Goal: Information Seeking & Learning: Learn about a topic

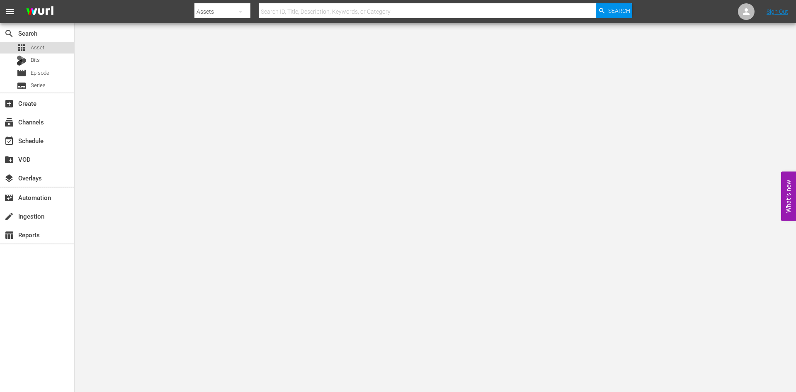
click at [60, 47] on div "apps Asset" at bounding box center [37, 48] width 74 height 12
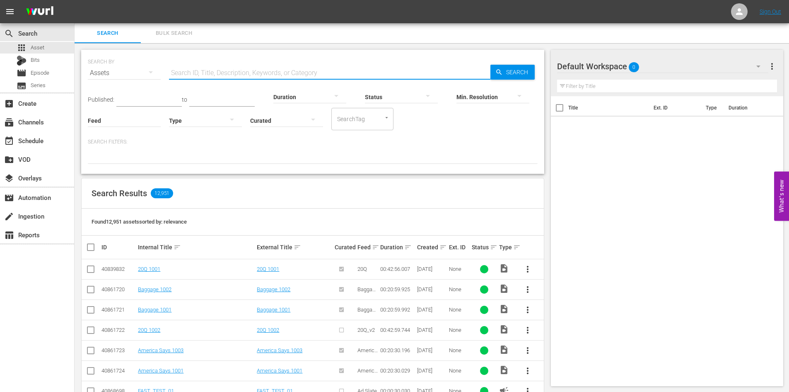
click at [225, 71] on input "text" at bounding box center [330, 73] width 322 height 20
type input "d"
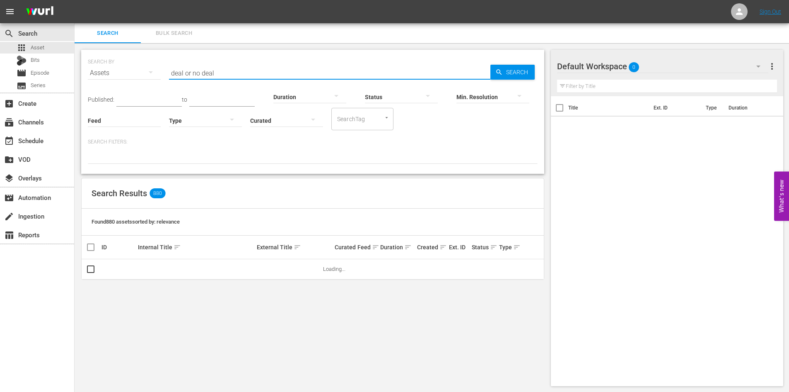
type input "deal or no deal 1"
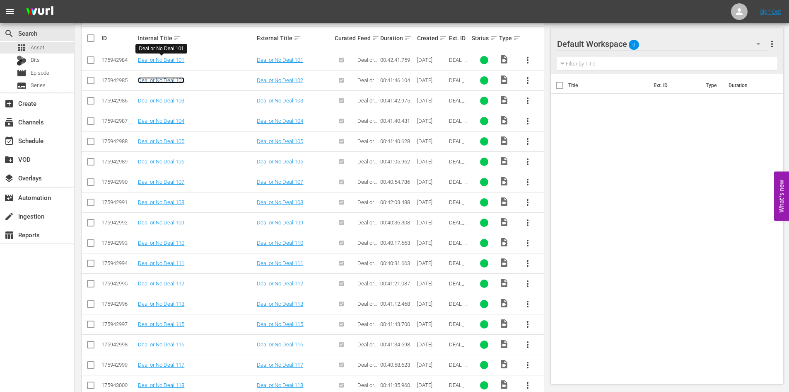
scroll to position [168, 0]
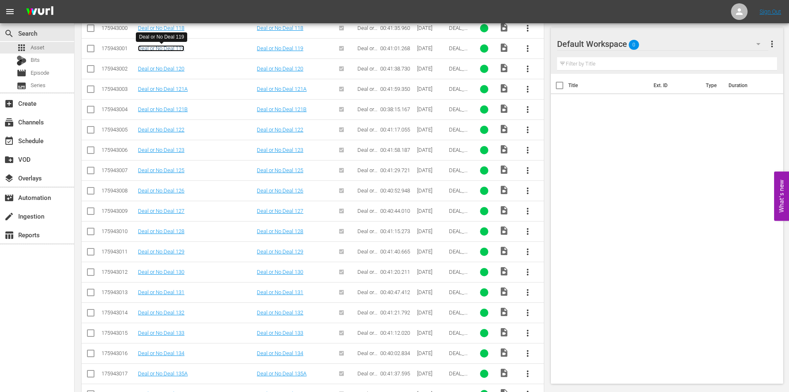
scroll to position [557, 0]
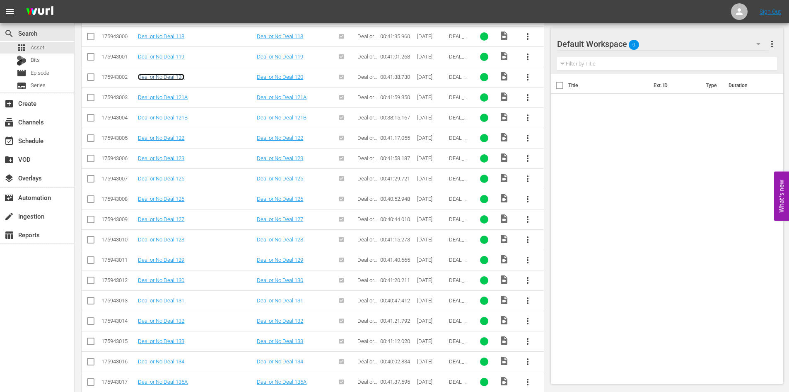
drag, startPoint x: 177, startPoint y: 73, endPoint x: 164, endPoint y: 77, distance: 13.8
drag, startPoint x: 161, startPoint y: 142, endPoint x: 152, endPoint y: 139, distance: 9.1
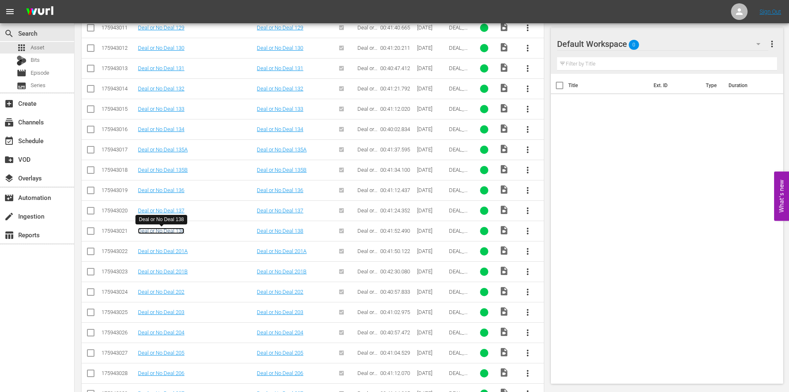
scroll to position [914, 0]
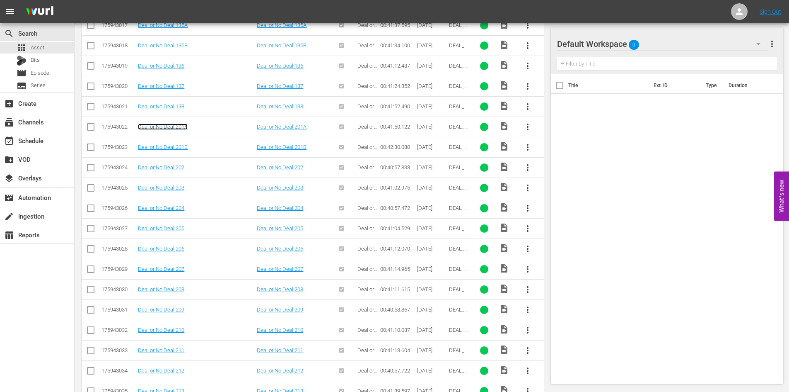
drag, startPoint x: 172, startPoint y: 130, endPoint x: 168, endPoint y: 125, distance: 6.8
drag, startPoint x: 172, startPoint y: 152, endPoint x: 159, endPoint y: 145, distance: 14.8
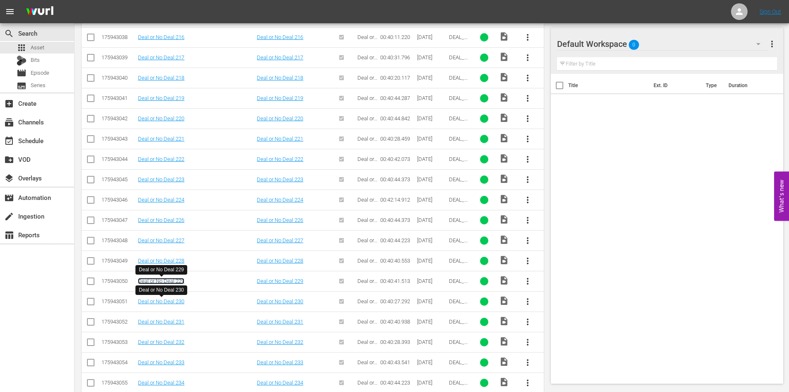
scroll to position [1452, 0]
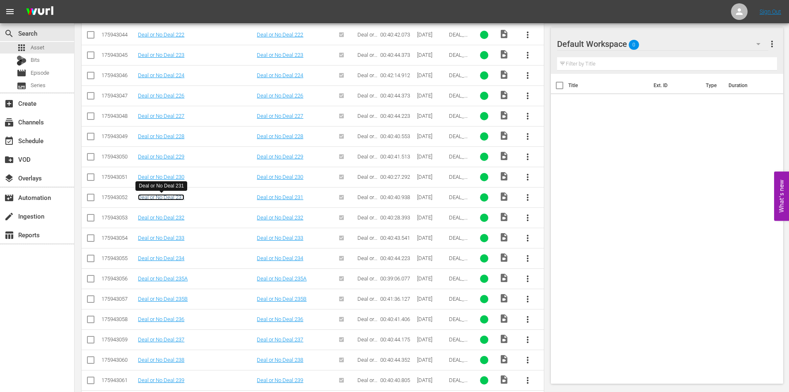
drag, startPoint x: 173, startPoint y: 195, endPoint x: 165, endPoint y: 200, distance: 9.3
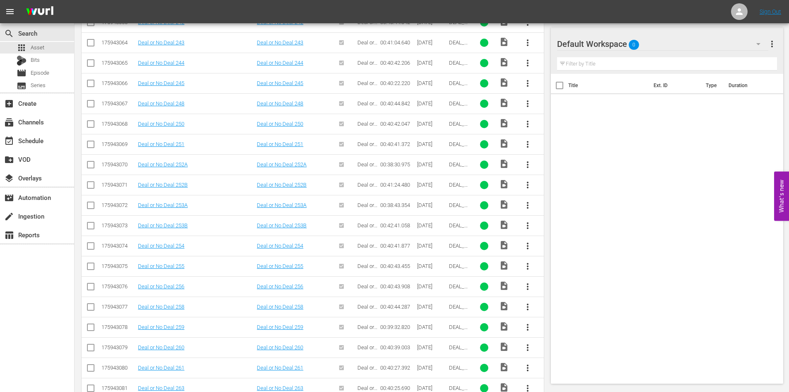
scroll to position [1684, 0]
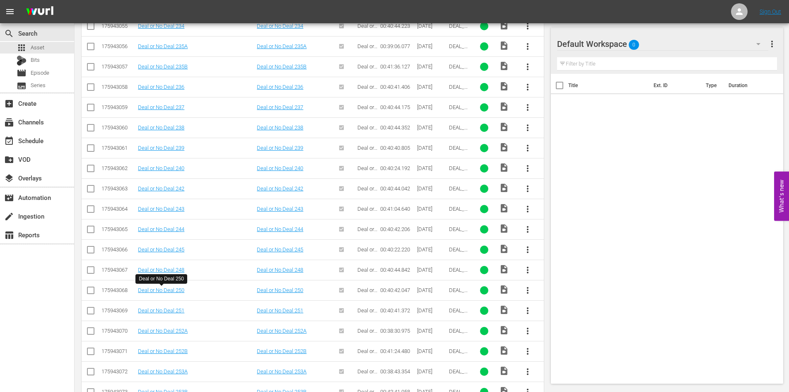
drag, startPoint x: 176, startPoint y: 293, endPoint x: 232, endPoint y: 177, distance: 128.8
click at [232, 177] on td "Deal or No Deal 240" at bounding box center [196, 168] width 119 height 20
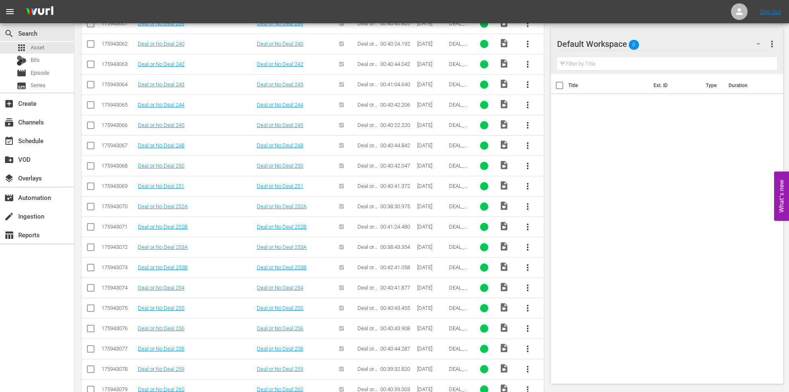
scroll to position [1767, 0]
drag, startPoint x: 178, startPoint y: 233, endPoint x: 147, endPoint y: 227, distance: 31.5
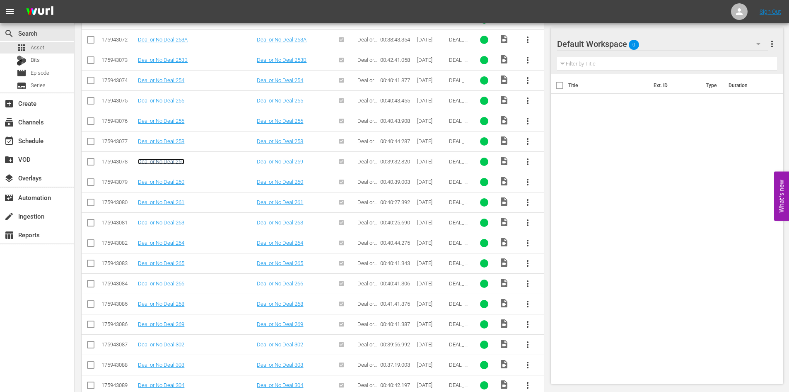
scroll to position [2099, 0]
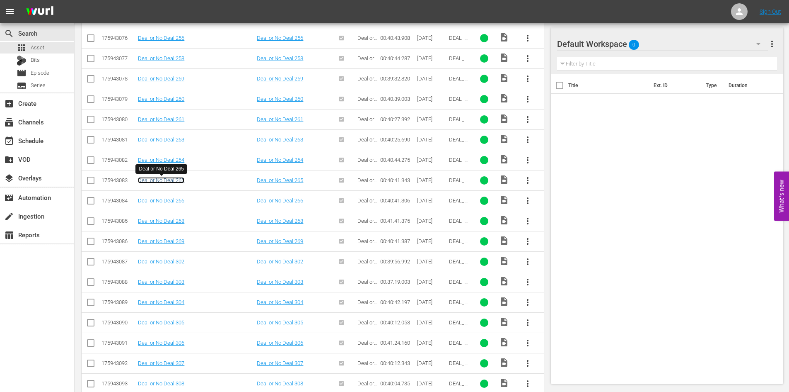
drag, startPoint x: 172, startPoint y: 178, endPoint x: 185, endPoint y: 183, distance: 13.8
click at [184, 183] on link "Deal or No Deal 265" at bounding box center [161, 180] width 46 height 6
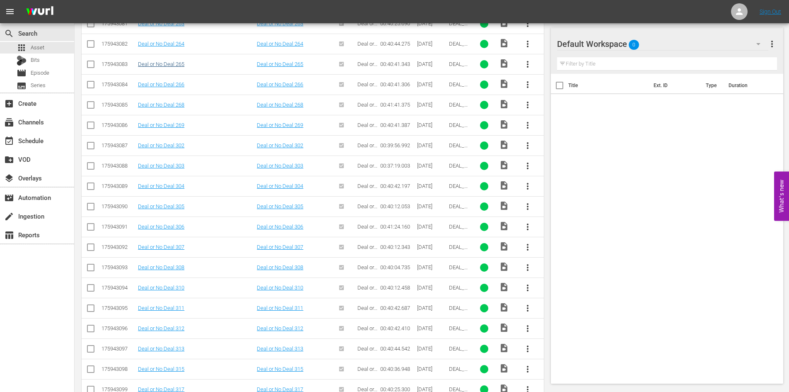
scroll to position [2173, 0]
drag, startPoint x: 168, startPoint y: 163, endPoint x: 146, endPoint y: 167, distance: 22.0
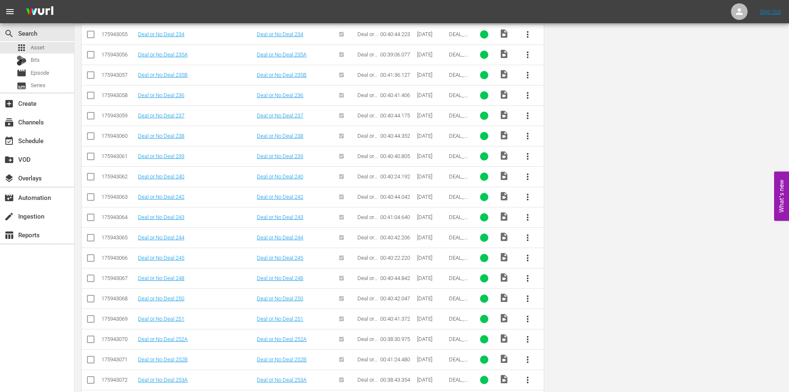
scroll to position [0, 0]
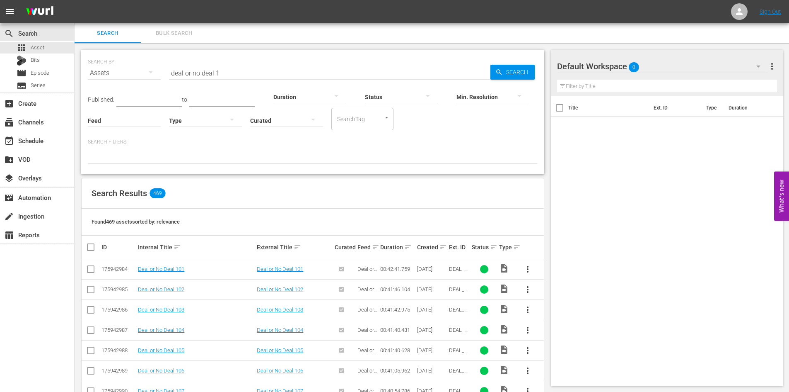
click at [230, 73] on input "deal or no deal 1" at bounding box center [330, 73] width 322 height 20
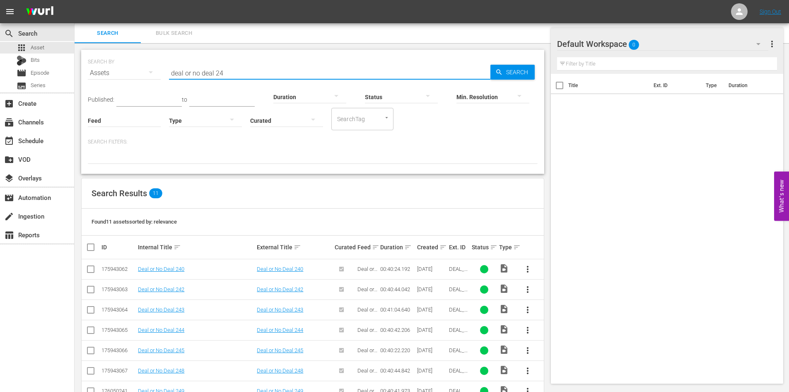
scroll to position [106, 0]
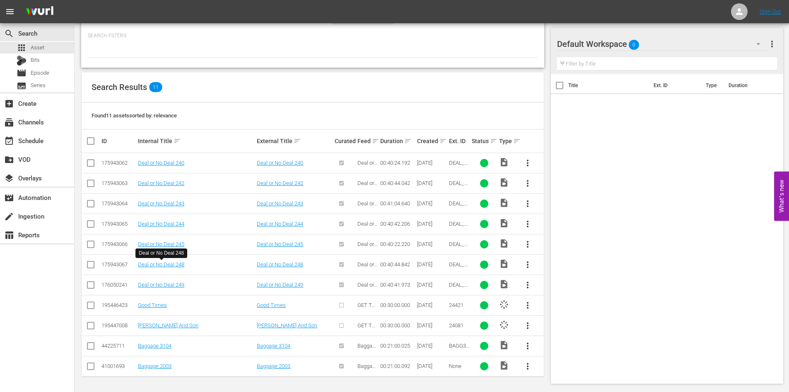
drag, startPoint x: 180, startPoint y: 263, endPoint x: 203, endPoint y: 267, distance: 23.2
click at [203, 267] on div "Deal or No Deal 248" at bounding box center [196, 264] width 116 height 6
drag, startPoint x: 180, startPoint y: 265, endPoint x: 199, endPoint y: 270, distance: 19.8
click at [199, 270] on td "Deal or No Deal 248" at bounding box center [196, 264] width 119 height 20
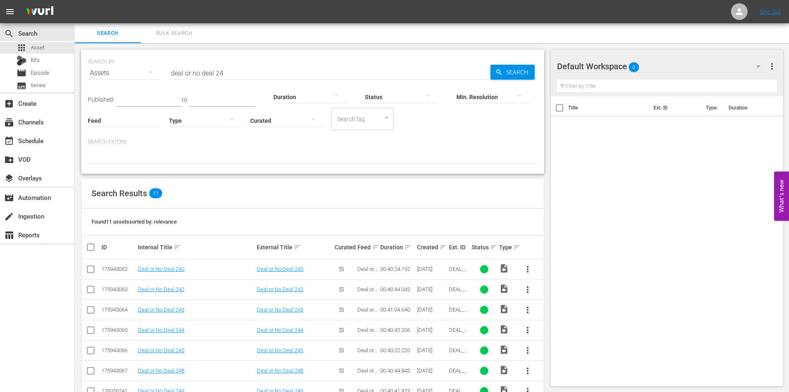
click at [221, 75] on input "deal or no deal 24" at bounding box center [330, 73] width 322 height 20
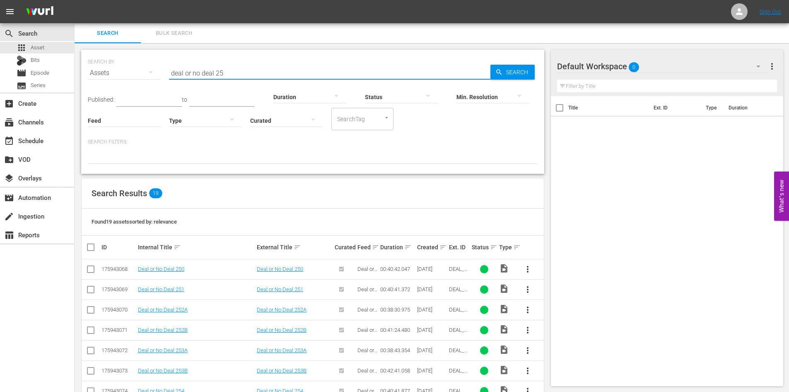
drag, startPoint x: 232, startPoint y: 73, endPoint x: 227, endPoint y: 75, distance: 5.6
click at [227, 75] on input "deal or no deal 25" at bounding box center [330, 73] width 322 height 20
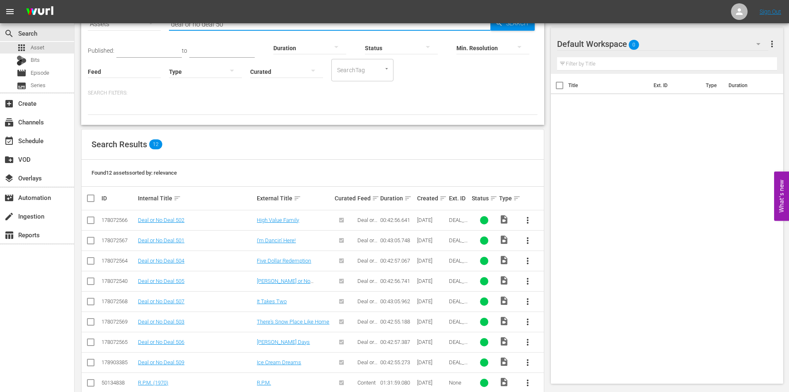
scroll to position [83, 0]
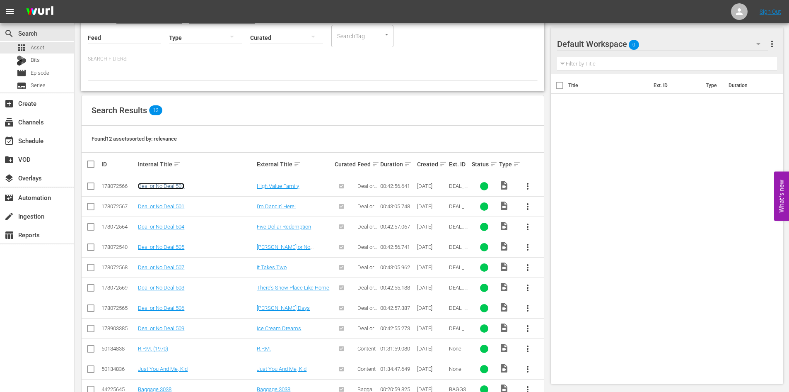
drag, startPoint x: 170, startPoint y: 189, endPoint x: 154, endPoint y: 187, distance: 15.9
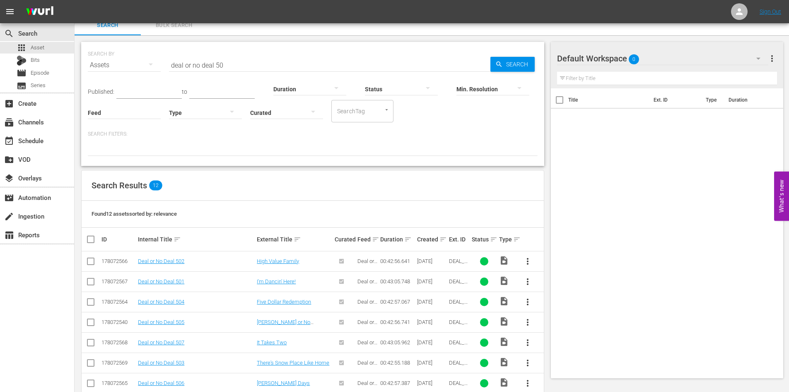
scroll to position [0, 0]
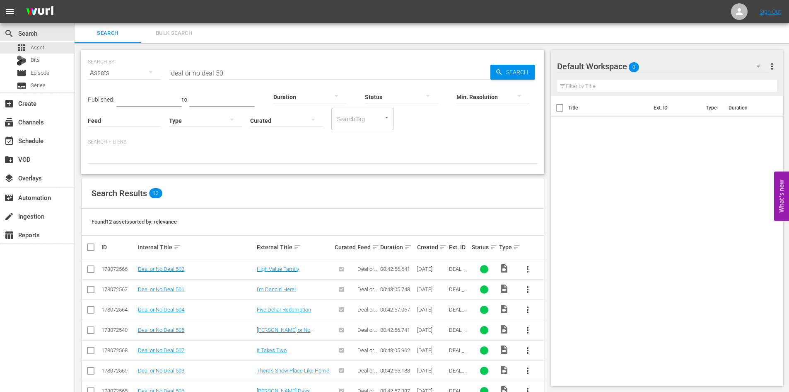
click at [231, 71] on input "deal or no deal 50" at bounding box center [330, 73] width 322 height 20
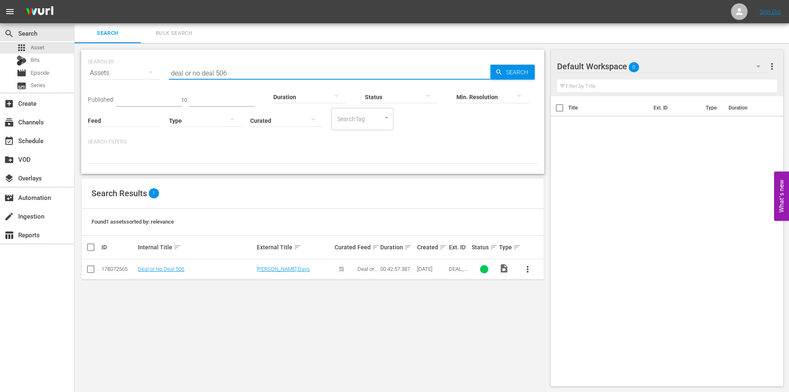
click at [230, 78] on input "deal or no deal 506" at bounding box center [330, 73] width 322 height 20
click at [250, 73] on input "deal or no deal 509" at bounding box center [330, 73] width 322 height 20
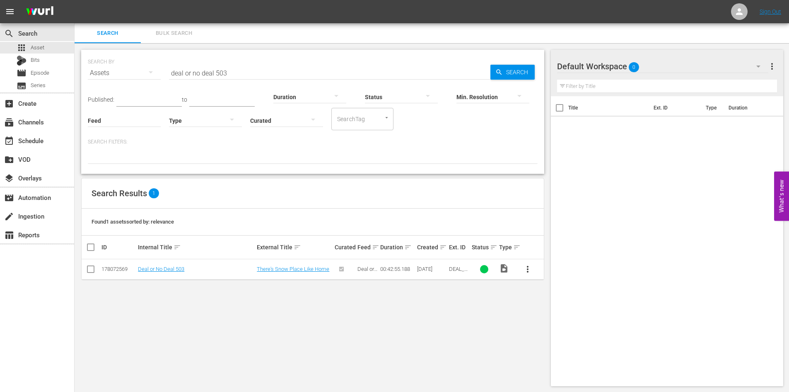
drag, startPoint x: 304, startPoint y: 78, endPoint x: 303, endPoint y: 71, distance: 7.6
click at [303, 71] on div "SEARCH BY Search By Assets Search ID, Title, Description, Keywords, or Category…" at bounding box center [312, 112] width 463 height 124
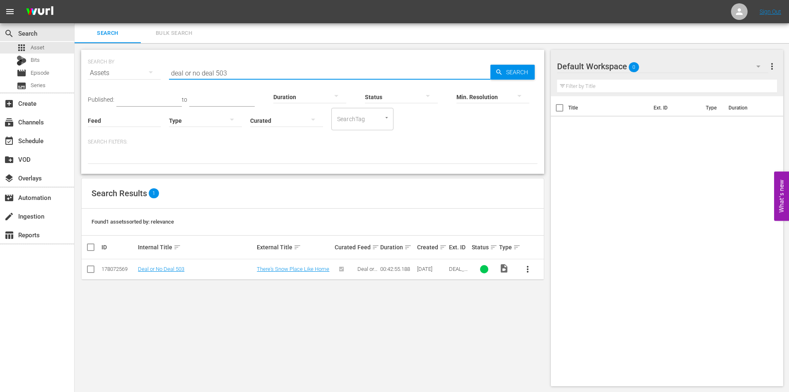
click at [303, 71] on input "deal or no deal 503" at bounding box center [330, 73] width 322 height 20
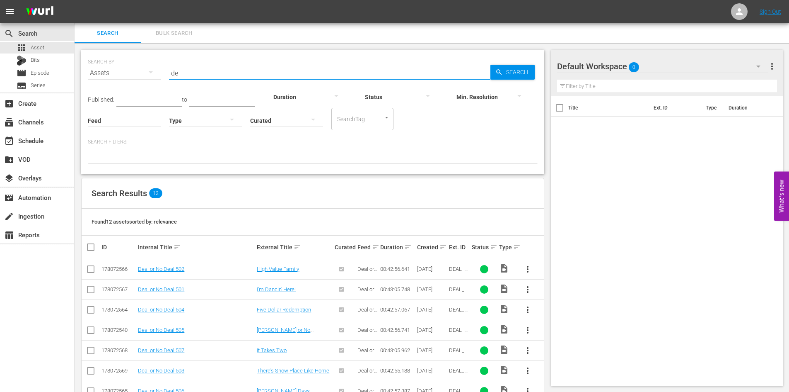
type input "d"
type input "deal or no deal 51"
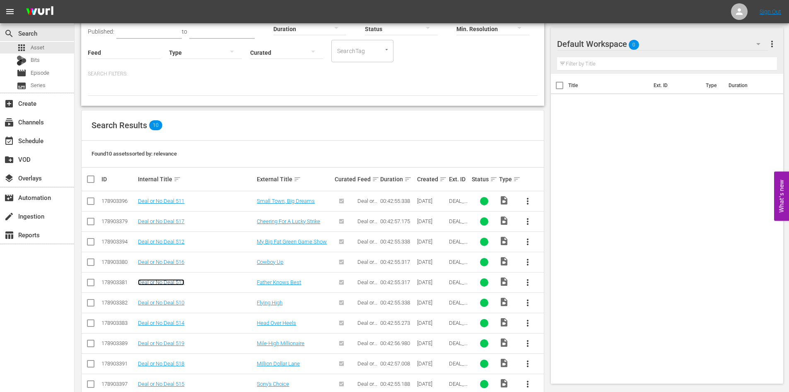
scroll to position [83, 0]
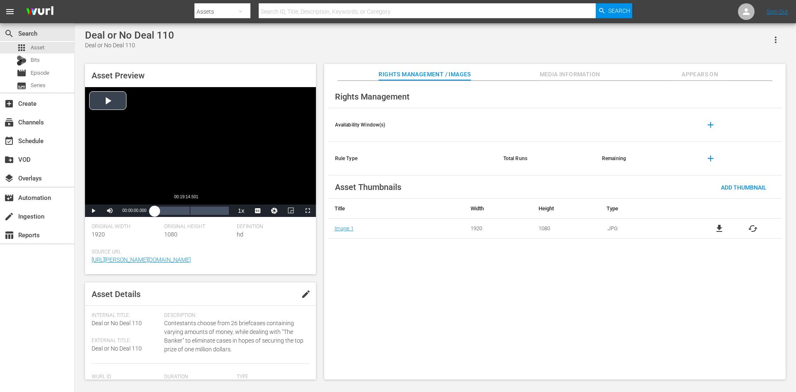
click at [190, 213] on div "Loaded : 0.24% 00:19:14.501 00:00:00.000" at bounding box center [192, 210] width 74 height 8
click at [163, 213] on div "Loaded : 0.24% 00:04:57.226 00:00:00.000" at bounding box center [192, 210] width 74 height 8
click at [191, 213] on div "Loaded : 0.24% 00:26:12.512 00:00:00.000" at bounding box center [192, 210] width 74 height 8
click at [206, 206] on div "Loaded : 0.24% 00:29:00.095 00:00:00.000" at bounding box center [191, 210] width 82 height 12
click at [174, 209] on div "Loaded : 0.24% 00:25:29.663 00:00:00.000" at bounding box center [192, 210] width 74 height 8
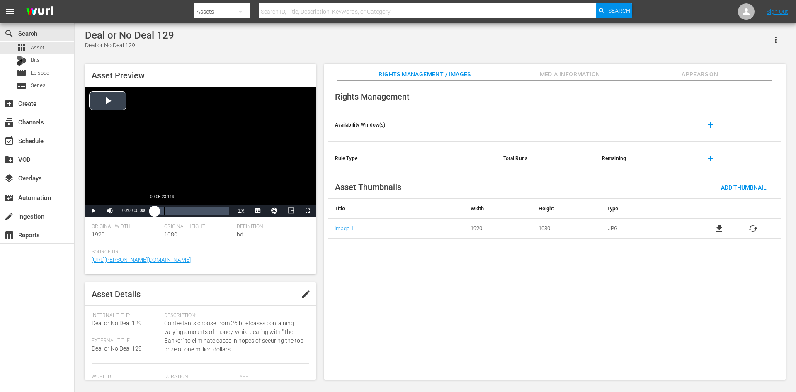
click at [170, 211] on div "Loaded : 0.23% 00:05:23.119 00:00:00.000" at bounding box center [192, 210] width 74 height 8
click at [169, 210] on div "Loaded : 0.23% 00:08:21.615 00:00:00.000" at bounding box center [192, 210] width 74 height 8
click at [162, 211] on div "Loaded : 0.24% 00:04:21.240 00:00:00.000" at bounding box center [192, 210] width 74 height 8
click at [172, 215] on div "Loaded : 0.23% 00:10:27.419 00:00:00.000" at bounding box center [192, 210] width 74 height 8
click at [182, 209] on div "Loaded : 0.24% 00:15:30.479 00:00:00.000" at bounding box center [192, 210] width 74 height 8
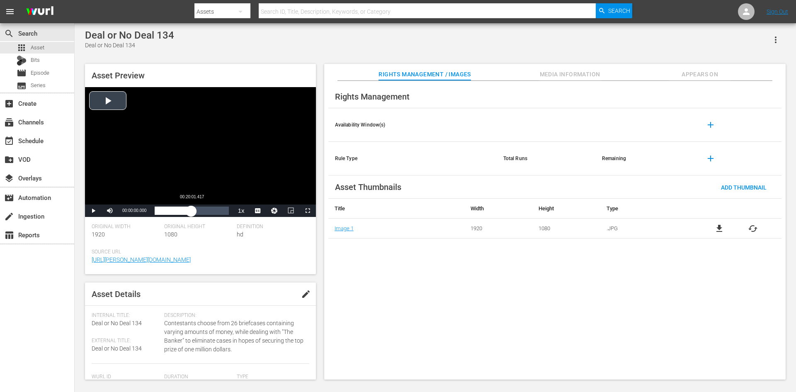
click at [191, 208] on div "Loaded : 0.25% 00:20:01.417 00:00:00.000" at bounding box center [192, 210] width 74 height 8
click at [192, 212] on div "Loaded : 0.24% 00:21:02.828 00:00:00.000" at bounding box center [192, 210] width 74 height 8
click at [164, 211] on div "Loaded : 0.24% 00:03:14.432 00:00:00.000" at bounding box center [192, 210] width 74 height 8
click at [168, 216] on div "Loaded : 0.24% 00:07:38.841 00:00:00.000" at bounding box center [191, 210] width 82 height 12
click at [169, 211] on div "Loaded : 0.23% 00:08:05.991 00:00:00.000" at bounding box center [192, 210] width 74 height 8
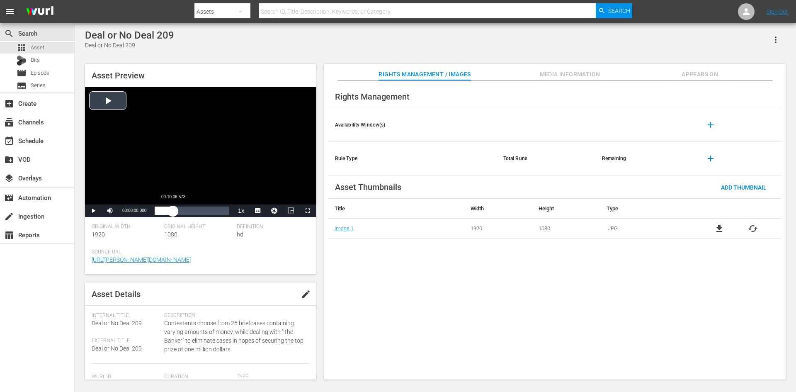
click at [173, 213] on div "Loaded : 0.24% 00:10:06.573 00:00:00.000" at bounding box center [192, 210] width 74 height 8
click at [169, 211] on div "Loaded : 0.24% 00:08:19.558 00:00:00.000" at bounding box center [192, 210] width 74 height 8
click at [179, 211] on div "Loaded : 0.24% 00:13:26.005 00:00:00.000" at bounding box center [192, 210] width 74 height 8
click at [179, 208] on div "Loaded : 0.24% 00:13:20.830 00:00:00.000" at bounding box center [192, 210] width 74 height 8
click at [181, 213] on div "Loaded : 0.24% 00:14:44.688 00:00:00.000" at bounding box center [192, 210] width 74 height 8
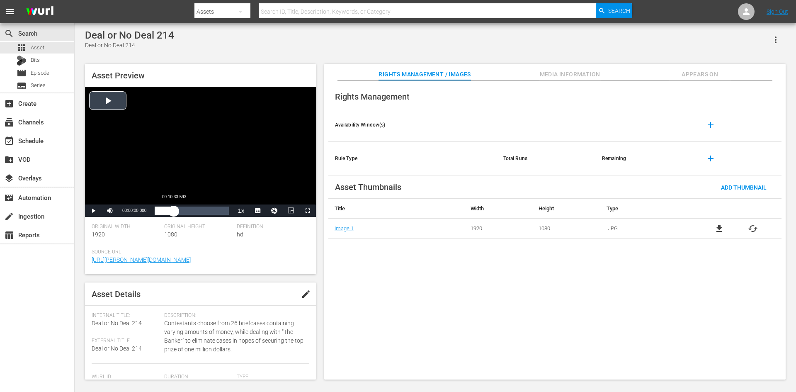
click at [174, 211] on div "Loaded : 0.24% 00:10:33.593 00:00:00.000" at bounding box center [192, 210] width 74 height 8
click at [180, 206] on div "Loaded : 0.25% 00:13:42.196 00:00:00.000" at bounding box center [191, 210] width 82 height 12
click at [167, 206] on div "Loaded : 0.24% 00:06:46.385 00:00:00.000" at bounding box center [191, 210] width 82 height 12
click at [190, 210] on div "Loaded : 0.24% 00:19:21.250 00:00:00.000" at bounding box center [192, 210] width 74 height 8
click at [169, 215] on div "Loaded : 0.24% 00:17:40.500 00:00:00.000" at bounding box center [192, 210] width 74 height 8
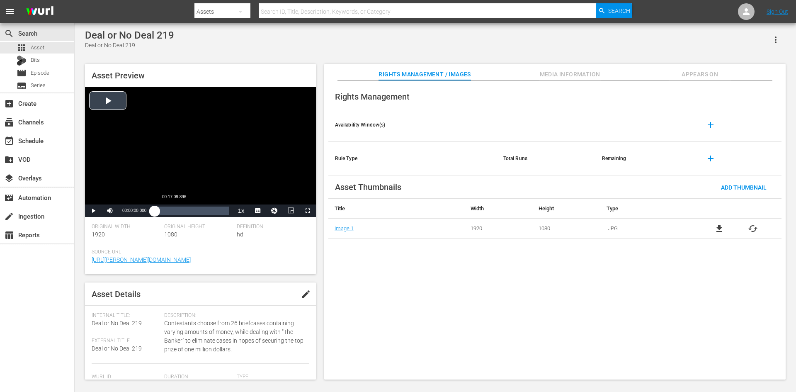
click at [186, 206] on div "Loaded : 0.24% 00:17:09.896 00:00:00.000" at bounding box center [191, 210] width 82 height 12
click at [181, 214] on div "Loaded : 0.24% 00:14:25.309 00:00:00.000" at bounding box center [192, 210] width 74 height 8
click at [180, 209] on div "Loaded : 0.25% 00:13:52.224 00:00:00.000" at bounding box center [192, 210] width 74 height 8
click at [194, 213] on div "Loaded : 0.24% 00:21:43.353 00:00:00.000" at bounding box center [192, 210] width 74 height 8
click at [179, 215] on div "Loaded : 0.24% 00:13:16.481 00:00:00.000" at bounding box center [192, 210] width 74 height 8
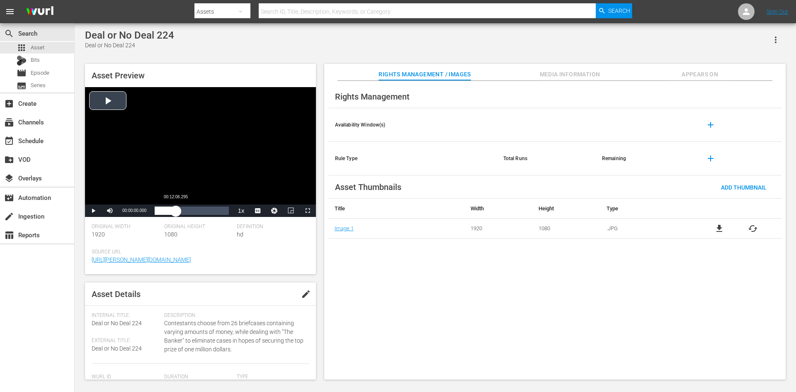
click at [176, 211] on div "Loaded : 0.23% 00:12:06.295 00:00:00.000" at bounding box center [192, 210] width 74 height 8
click at [182, 214] on div "Loaded : 0.24% 00:16:01.270 00:00:00.000" at bounding box center [192, 210] width 74 height 8
click at [192, 208] on div "Loaded : 0.24% 00:20:49.574 00:00:00.000" at bounding box center [192, 210] width 74 height 8
click at [180, 212] on div "Loaded : 0.24% 00:13:01.525 00:00:00.000" at bounding box center [192, 210] width 74 height 8
click at [179, 215] on div "Loaded : 0.24% 00:13:01.832 00:00:00.000" at bounding box center [192, 210] width 74 height 8
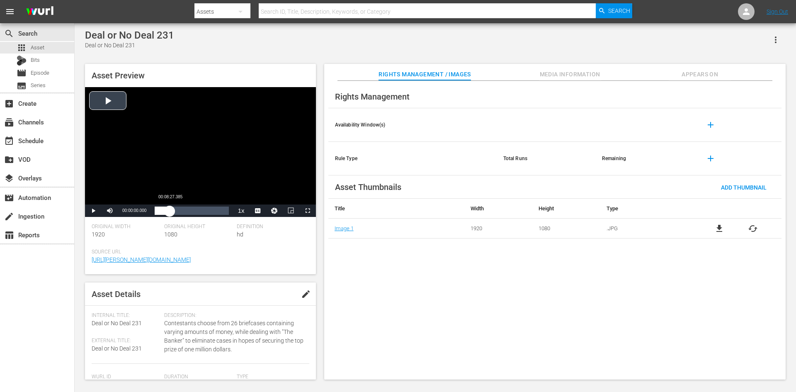
click at [170, 208] on div "Loaded : 0.24% 00:08:27.385 00:00:00.000" at bounding box center [192, 210] width 74 height 8
click at [173, 208] on div "Loaded : 0.25% 00:09:46.634 00:00:00.000" at bounding box center [192, 210] width 74 height 8
click at [168, 210] on div "Loaded : 0.24% 00:08:14.199 00:00:00.000" at bounding box center [192, 210] width 74 height 8
click at [178, 207] on div "Loaded : 0.24% 00:11:54.042 00:00:00.000" at bounding box center [192, 210] width 74 height 8
click at [186, 211] on div "Loaded : 0.25% 00:17:21.236 00:00:00.000" at bounding box center [192, 210] width 74 height 8
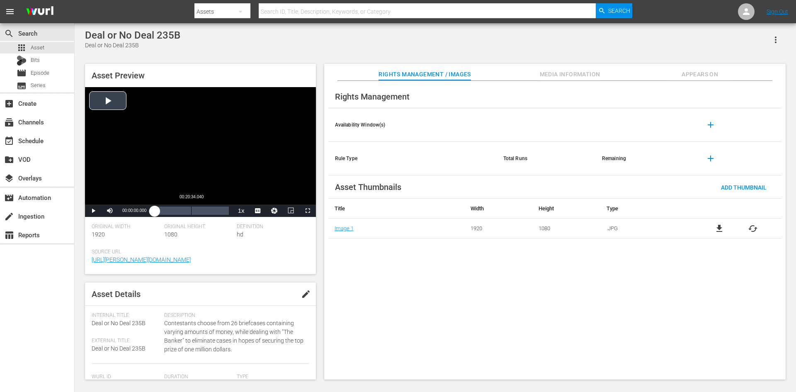
click at [193, 209] on div "Loaded : 0.23% 00:20:34.040 00:00:00.000" at bounding box center [192, 210] width 74 height 8
click at [179, 208] on div "Loaded : 0.24% 00:13:15.514 00:00:00.000" at bounding box center [192, 210] width 74 height 8
click at [197, 209] on div "Loaded : 0.24% 00:23:20.594 00:00:00.000" at bounding box center [192, 210] width 74 height 8
click at [199, 208] on div "Loaded : 0.24% 00:24:29.357 00:00:00.000" at bounding box center [192, 210] width 74 height 8
click at [177, 215] on div "Loaded : 0.24% 00:12:13.853 00:00:00.000" at bounding box center [192, 210] width 74 height 8
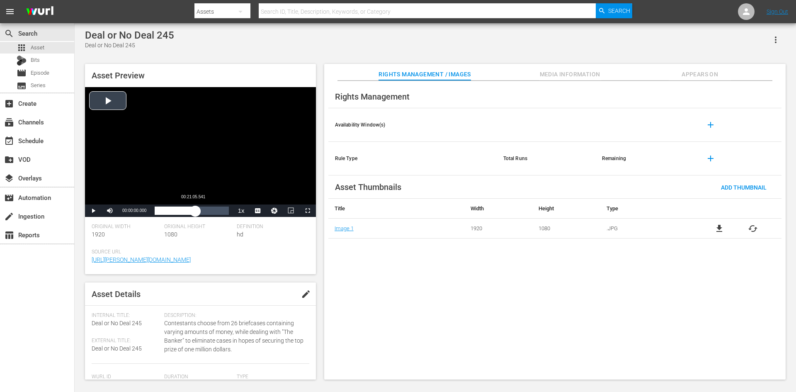
click at [195, 212] on div "Loaded : 0.24% 00:21:05.541 00:00:00.000" at bounding box center [192, 210] width 74 height 8
click at [172, 212] on div "Loaded : 0.24% 00:09:36.250 00:00:00.000" at bounding box center [192, 210] width 74 height 8
click at [198, 209] on div "Loaded : 0.24% 00:24:15.917 00:00:00.000" at bounding box center [192, 210] width 74 height 8
click at [185, 212] on div "Loaded : 0.24% 00:15:19.197 00:00:00.000" at bounding box center [192, 210] width 74 height 8
click at [169, 207] on div "Loaded : 0.24% 00:07:46.329 00:00:00.000" at bounding box center [192, 210] width 74 height 8
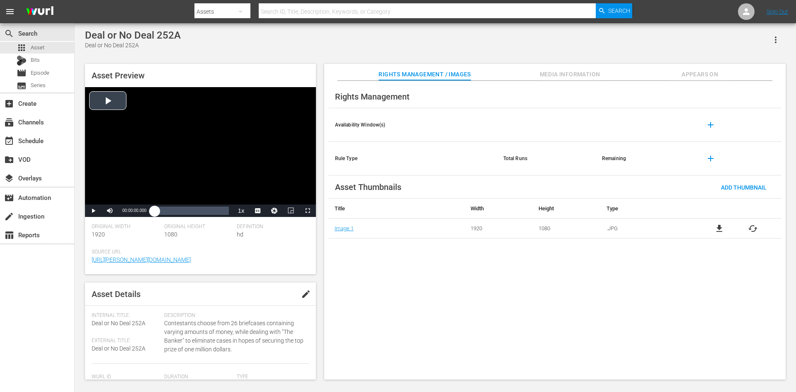
click at [194, 208] on div "Loaded : 0.26% 00:00:00.000" at bounding box center [192, 210] width 74 height 8
drag, startPoint x: 197, startPoint y: 211, endPoint x: 196, endPoint y: 205, distance: 6.3
click at [197, 211] on div "Loaded : 0.24% 00:23:57.648 00:00:00.000" at bounding box center [192, 210] width 74 height 8
click at [185, 208] on div "Loaded : 0.25% 00:16:41.443 00:00:00.000" at bounding box center [192, 210] width 74 height 8
click at [194, 205] on div "Loaded : 0.24% 00:19:54.272 00:00:00.000" at bounding box center [191, 210] width 82 height 12
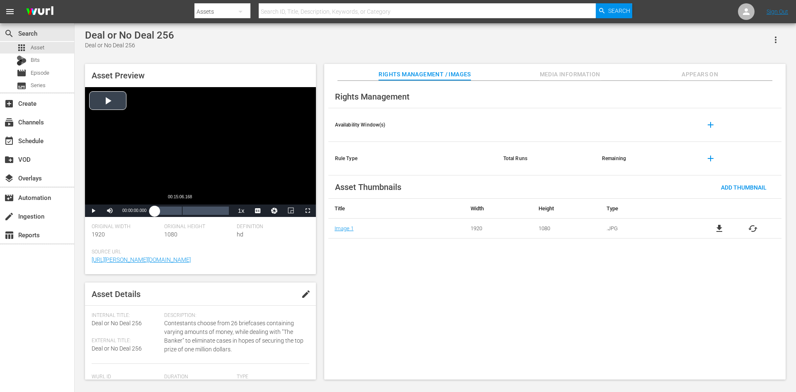
click at [185, 212] on div "Loaded : 0.24% 00:15:06.168 00:00:00.000" at bounding box center [192, 210] width 74 height 8
click at [182, 206] on div "Loaded : 0.24% 00:15:20.040 00:00:00.000" at bounding box center [191, 210] width 82 height 12
click at [188, 212] on div "Loaded : 0.25% 00:17:46.435 00:00:00.000" at bounding box center [192, 210] width 74 height 8
click at [181, 214] on div "Loaded : 0.25% 00:13:28.433 00:00:00.000" at bounding box center [192, 210] width 74 height 8
click at [181, 208] on div "Loaded : 0.24% 00:14:19.133 00:00:00.000" at bounding box center [192, 210] width 74 height 8
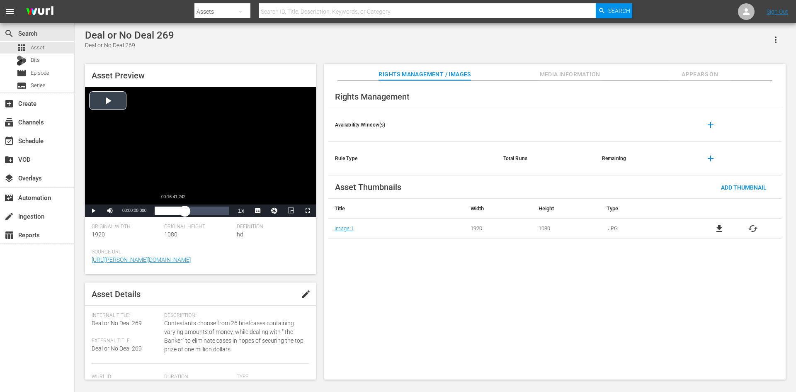
click at [185, 216] on div "Loaded : 0.24% 00:16:41.242 00:00:00.000" at bounding box center [191, 210] width 82 height 12
click at [178, 207] on div "Loaded : 0.24% 00:13:50.777 00:00:00.000" at bounding box center [192, 210] width 74 height 8
click at [181, 215] on div "Loaded : 0.24% 00:14:38.096 00:00:00.000" at bounding box center [191, 210] width 82 height 12
click at [198, 213] on div "Loaded : 0.24% 00:25:38.327 00:00:00.000" at bounding box center [192, 210] width 74 height 8
click at [175, 214] on div "Loaded : 0.24% 00:11:25.947 00:00:00.000" at bounding box center [192, 210] width 74 height 8
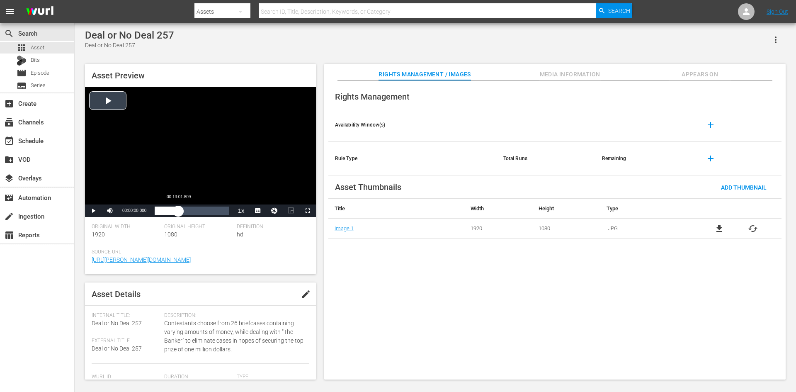
click at [178, 215] on div "Loaded : 0.00% 00:13:01.809 00:00:00.000" at bounding box center [192, 210] width 74 height 8
click at [222, 209] on div "Loaded : 32.71% 00:37:15.699 00:13:02.128" at bounding box center [192, 210] width 74 height 8
click at [203, 206] on div "Loaded : 91.75% 00:27:12.197 00:37:15.889" at bounding box center [191, 210] width 82 height 12
click at [184, 213] on div "Loaded : 0.24% 00:16:14.074 00:00:00.000" at bounding box center [192, 210] width 74 height 8
click at [183, 212] on div "Loaded : 0.24% 00:15:46.374 00:00:00.000" at bounding box center [192, 210] width 74 height 8
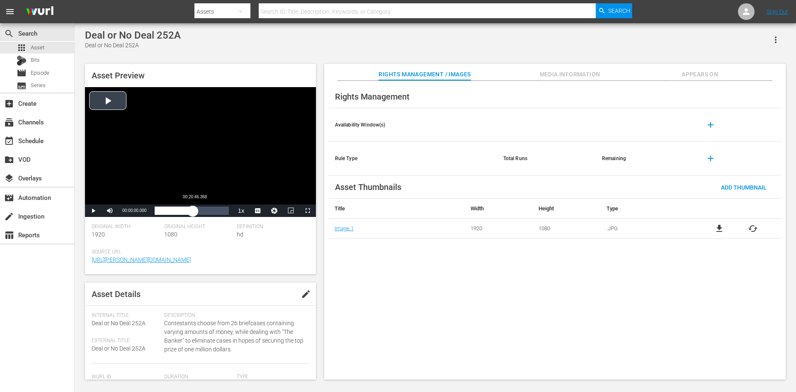
click at [193, 214] on div "Loaded : 0.26% 00:20:46.368 00:00:00.000" at bounding box center [192, 210] width 74 height 8
click at [203, 207] on div "Loaded : 0.25% 00:26:58.772 00:00:00.000" at bounding box center [192, 210] width 74 height 8
click at [178, 214] on div "Loaded : 0.24% 00:12:48.869 00:00:00.000" at bounding box center [192, 210] width 74 height 8
click at [183, 215] on div "Loaded : 0.24% 00:15:33.454 00:00:00.000" at bounding box center [191, 210] width 82 height 12
click at [187, 212] on div "Loaded : 0.24% 00:17:51.092 00:00:00.000" at bounding box center [192, 210] width 74 height 8
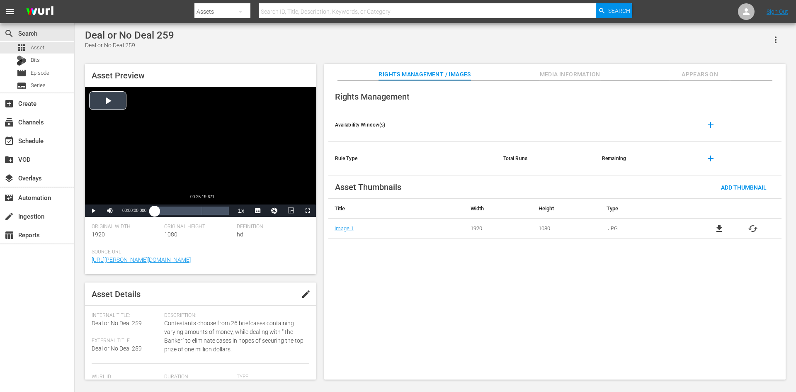
click at [197, 211] on div "Loaded : 0.25% 00:25:19.671 00:00:00.000" at bounding box center [192, 210] width 74 height 8
click at [174, 213] on div "Loaded : 0.23% 00:11:22.753 00:00:00.000" at bounding box center [192, 210] width 74 height 8
click at [194, 182] on div "Video Player" at bounding box center [200, 145] width 231 height 117
click at [157, 211] on div "Loaded : 29.03% 00:01:26.673 00:11:25.623" at bounding box center [192, 210] width 74 height 8
click at [187, 140] on div "Video Player" at bounding box center [200, 145] width 231 height 117
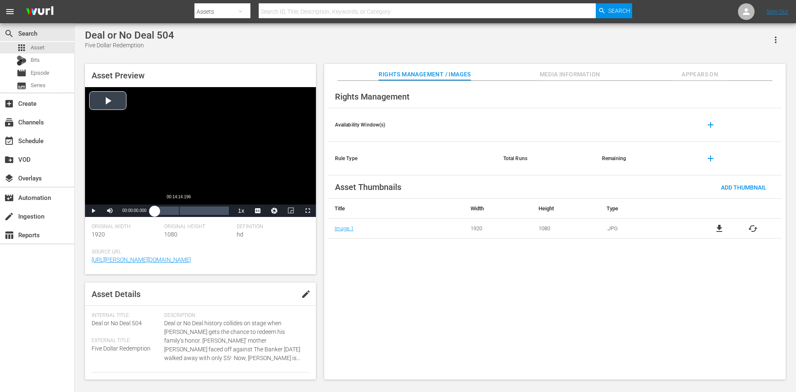
click at [178, 212] on div "Loaded : 0.23% 00:14:14.196 00:00:00.000" at bounding box center [192, 210] width 74 height 8
click at [175, 211] on div "Loaded : 0.23% 00:12:03.803 00:00:00.000" at bounding box center [192, 210] width 74 height 8
click at [191, 190] on div "Video Player" at bounding box center [200, 145] width 231 height 117
click at [187, 211] on div "Loaded : 0.23% 00:19:03.896 00:00:00.000" at bounding box center [192, 210] width 74 height 8
click at [240, 144] on div "Video Player" at bounding box center [200, 145] width 231 height 117
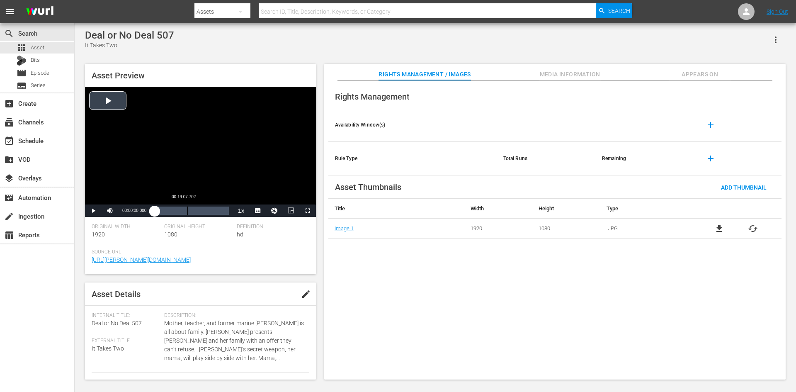
click at [189, 208] on div "Loaded : 0.23% 00:19:07.702 00:00:00.000" at bounding box center [192, 210] width 74 height 8
drag, startPoint x: 247, startPoint y: 149, endPoint x: 265, endPoint y: 126, distance: 29.2
click at [251, 138] on div "Video Player" at bounding box center [200, 145] width 231 height 117
click at [199, 212] on div "Loaded : 0.23% 00:26:16.993 00:00:00.000" at bounding box center [192, 210] width 74 height 8
click at [214, 152] on div "Video Player" at bounding box center [200, 145] width 231 height 117
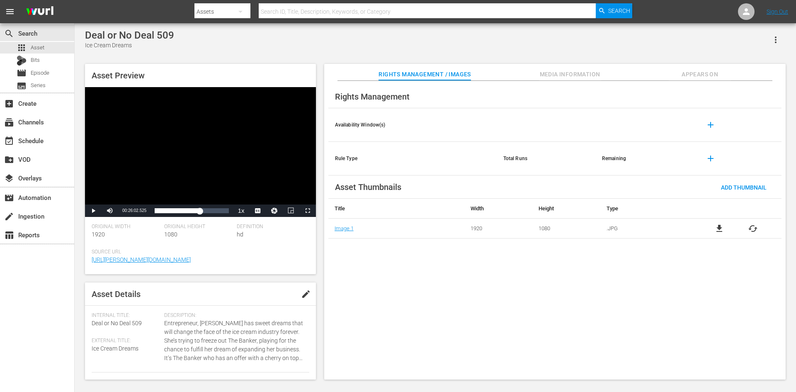
click at [216, 169] on div "Video Player" at bounding box center [200, 145] width 231 height 117
click at [217, 168] on div "Video Player" at bounding box center [200, 145] width 231 height 117
drag, startPoint x: 185, startPoint y: 209, endPoint x: 193, endPoint y: 206, distance: 8.8
click at [185, 210] on div "Loaded : 0.23% 00:17:36.177 00:00:00.000" at bounding box center [192, 210] width 74 height 8
click at [195, 211] on div "Loaded : 0.23% 00:23:37.882 00:00:00.000" at bounding box center [192, 210] width 74 height 8
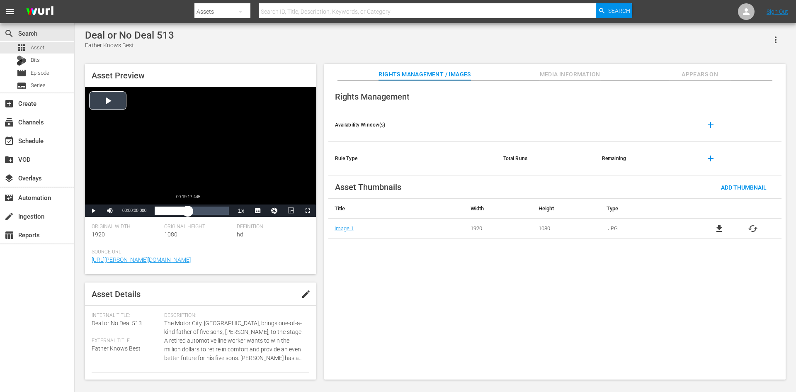
click at [188, 210] on div "Loaded : 0.23% 00:19:17.445 00:00:00.000" at bounding box center [192, 210] width 74 height 8
click at [196, 206] on div "Loaded : 0.23% 00:23:52.314 00:00:00.000" at bounding box center [191, 210] width 82 height 12
click at [191, 207] on div "Loaded : 0.23% 00:21:13.126 00:00:00.000" at bounding box center [192, 210] width 74 height 8
click at [243, 124] on div "Video Player" at bounding box center [200, 145] width 231 height 117
click at [162, 213] on div "Loaded : 52.01% 00:04:20.412 00:21:15.500" at bounding box center [192, 210] width 74 height 8
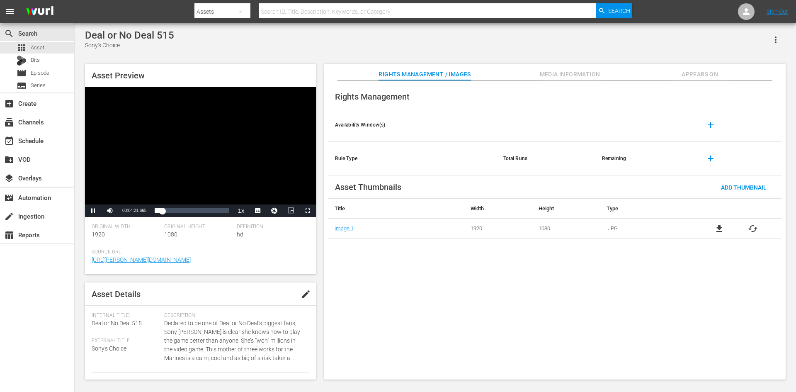
click at [186, 170] on div "Video Player" at bounding box center [200, 145] width 231 height 117
click at [157, 213] on div "00:04:21.917" at bounding box center [158, 210] width 7 height 8
click at [177, 210] on div "00:13:01.236" at bounding box center [177, 210] width 0 height 8
click at [163, 211] on div "00:04:49.346" at bounding box center [163, 210] width 0 height 8
click at [178, 213] on div "00:13:30.171" at bounding box center [178, 210] width 0 height 8
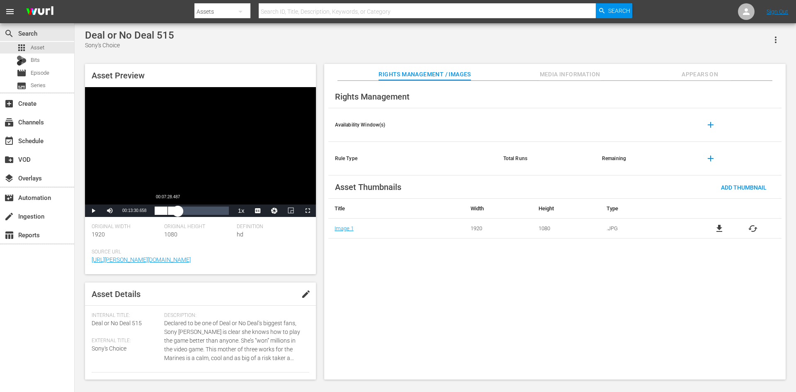
click at [167, 210] on div "00:13:30.754" at bounding box center [166, 210] width 23 height 8
click at [189, 208] on div "Loaded : 17.49% 00:21:42.061 00:07:15.033" at bounding box center [192, 210] width 74 height 8
click at [186, 212] on div "00:20:02.116" at bounding box center [172, 210] width 34 height 8
click at [181, 212] on div "00:18:05.640" at bounding box center [170, 210] width 31 height 8
click at [200, 211] on div "00:26:08.131" at bounding box center [200, 210] width 0 height 8
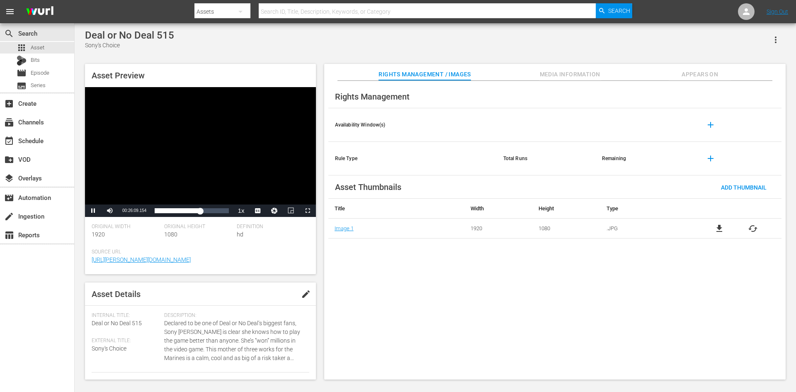
click at [220, 157] on div "Video Player" at bounding box center [200, 145] width 231 height 117
click at [184, 209] on div "Loaded : 0.00% 00:20:44.264 00:00:00.000" at bounding box center [192, 210] width 74 height 8
